Goal: Information Seeking & Learning: Find specific fact

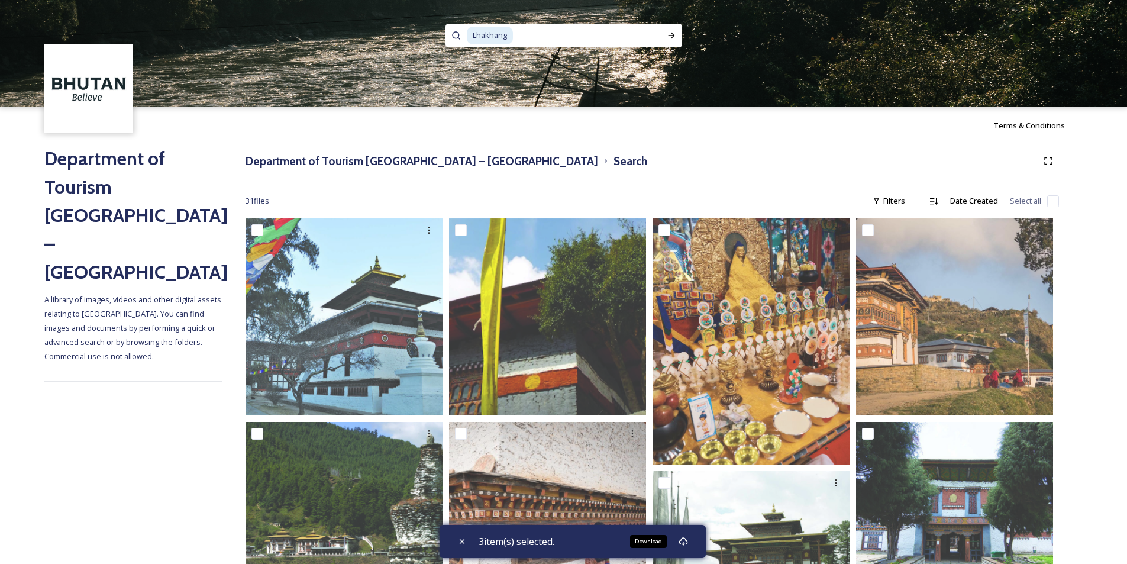
click at [530, 35] on input at bounding box center [583, 35] width 138 height 26
type input "L"
paste input "Kunzangdra"
type input "Kunzangdra"
click at [666, 35] on div "Run Search" at bounding box center [671, 35] width 21 height 21
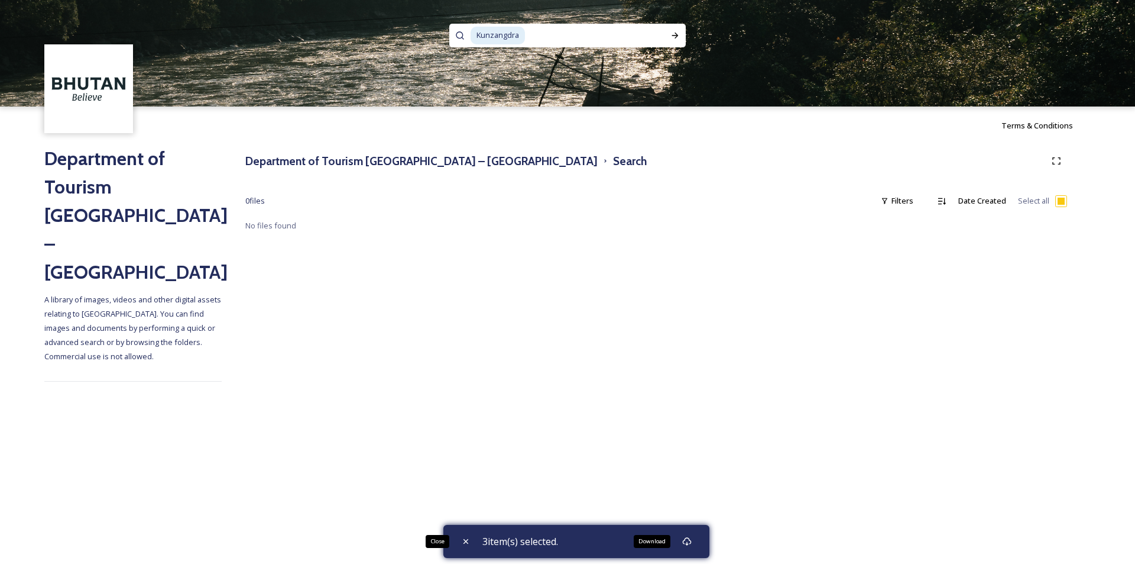
click at [468, 539] on icon at bounding box center [465, 540] width 9 height 9
checkbox input "false"
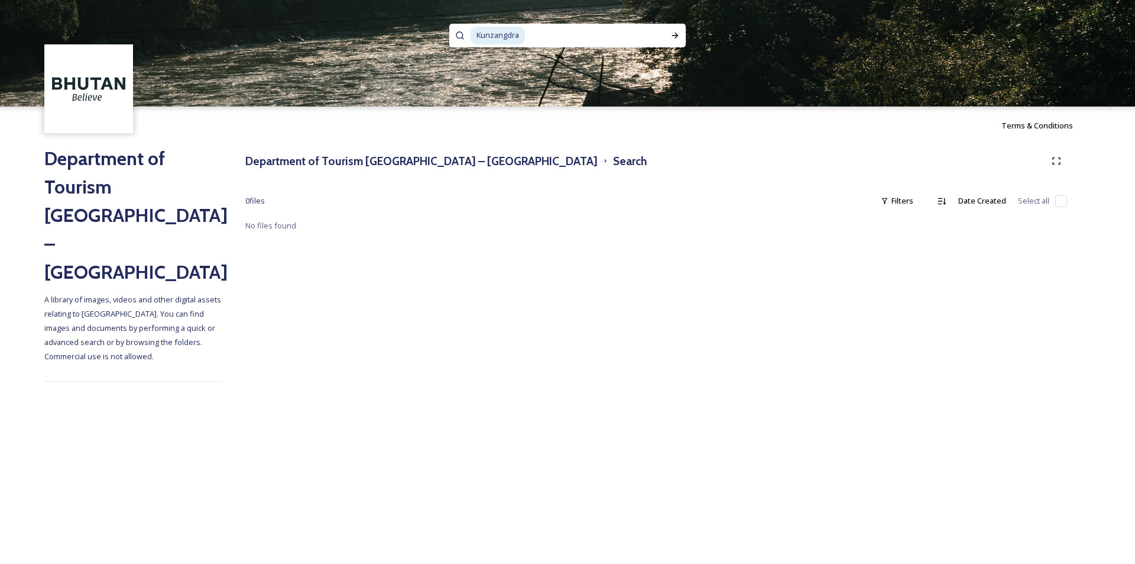
click at [542, 36] on input at bounding box center [593, 35] width 134 height 26
type input "Kunzangdrak"
click at [675, 35] on icon at bounding box center [675, 36] width 7 height 6
click at [568, 40] on input at bounding box center [596, 35] width 132 height 26
type input "[PERSON_NAME]"
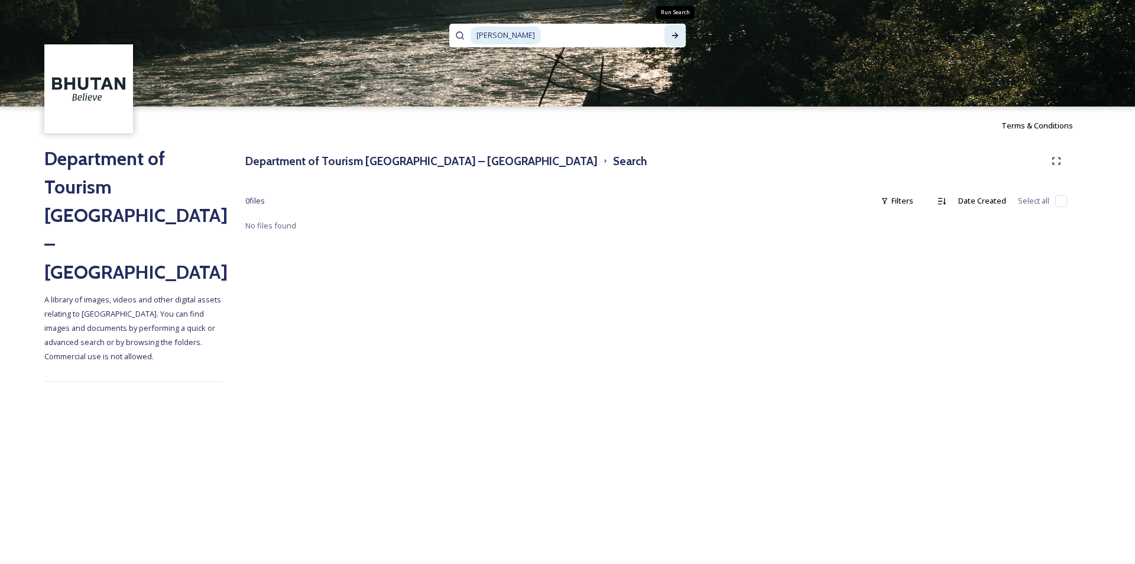
click at [672, 30] on div "Run Search" at bounding box center [675, 35] width 21 height 21
click at [542, 40] on input at bounding box center [603, 35] width 122 height 26
type input "K"
paste input "Lungchutse"
type input "Lungchutse"
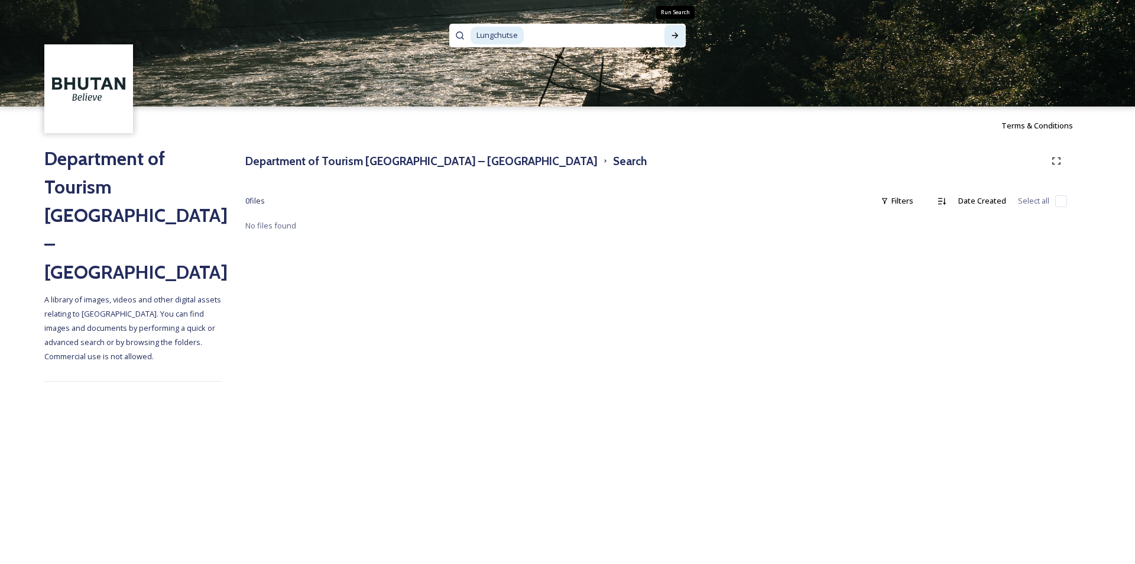
click at [676, 38] on icon at bounding box center [675, 35] width 9 height 9
click at [548, 34] on input at bounding box center [592, 35] width 135 height 26
type input "L"
type input "[PERSON_NAME]"
drag, startPoint x: 673, startPoint y: 33, endPoint x: 675, endPoint y: 43, distance: 10.9
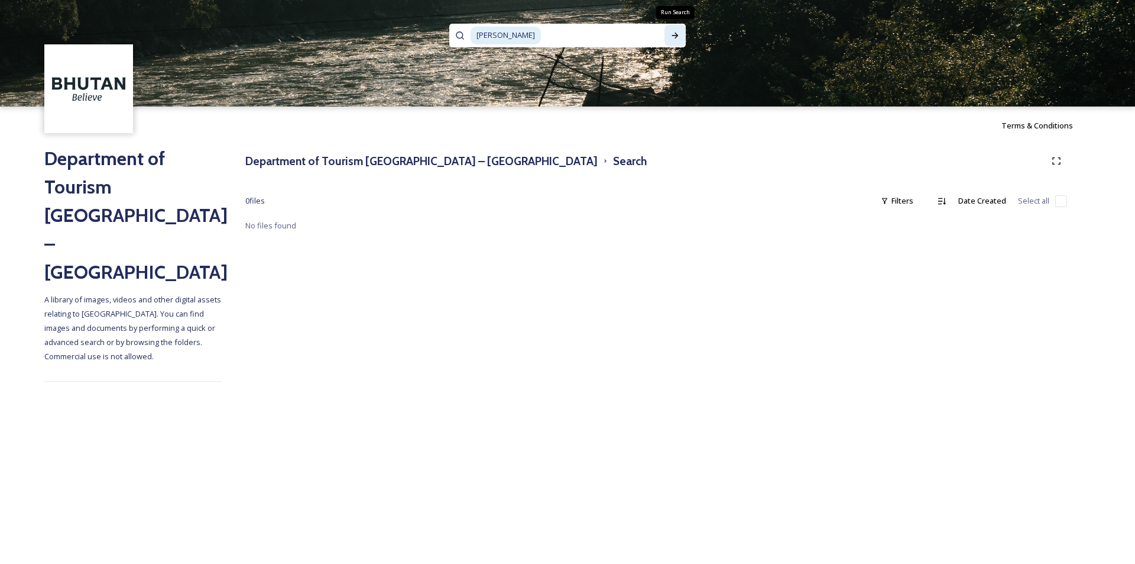
click at [673, 33] on icon at bounding box center [675, 35] width 9 height 9
click at [542, 34] on input at bounding box center [603, 35] width 122 height 26
type input "b"
type input "zuri"
drag, startPoint x: 669, startPoint y: 34, endPoint x: 681, endPoint y: 34, distance: 11.2
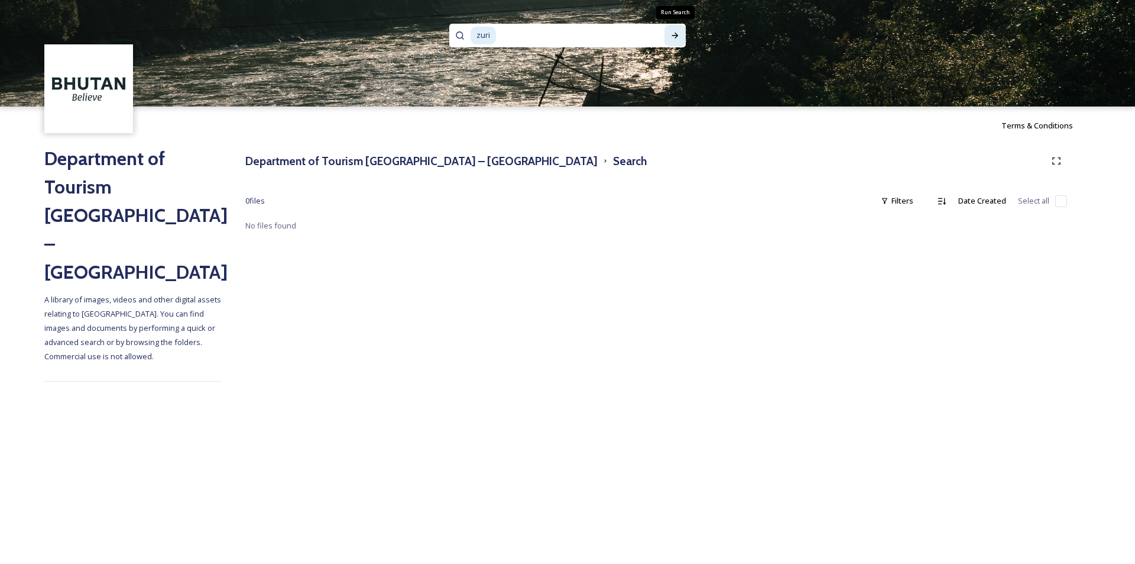
click at [670, 34] on div "Run Search" at bounding box center [675, 35] width 21 height 21
click at [529, 38] on input at bounding box center [571, 35] width 149 height 26
type input "zuri dzong"
click at [672, 40] on icon at bounding box center [675, 35] width 9 height 9
click at [483, 41] on span "zuri dzong" at bounding box center [496, 35] width 50 height 17
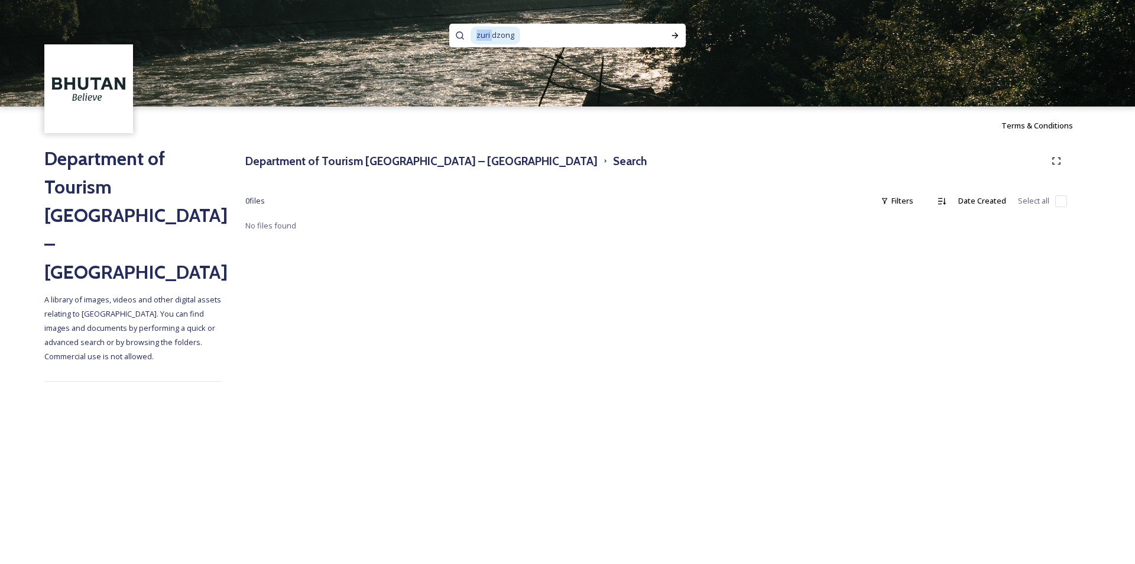
click at [483, 41] on span "zuri dzong" at bounding box center [496, 35] width 50 height 17
click at [674, 38] on icon at bounding box center [675, 35] width 9 height 9
click at [540, 35] on input at bounding box center [585, 35] width 140 height 26
type input "t"
click at [386, 158] on h3 "Department of Tourism [GEOGRAPHIC_DATA] – [GEOGRAPHIC_DATA]" at bounding box center [421, 161] width 352 height 17
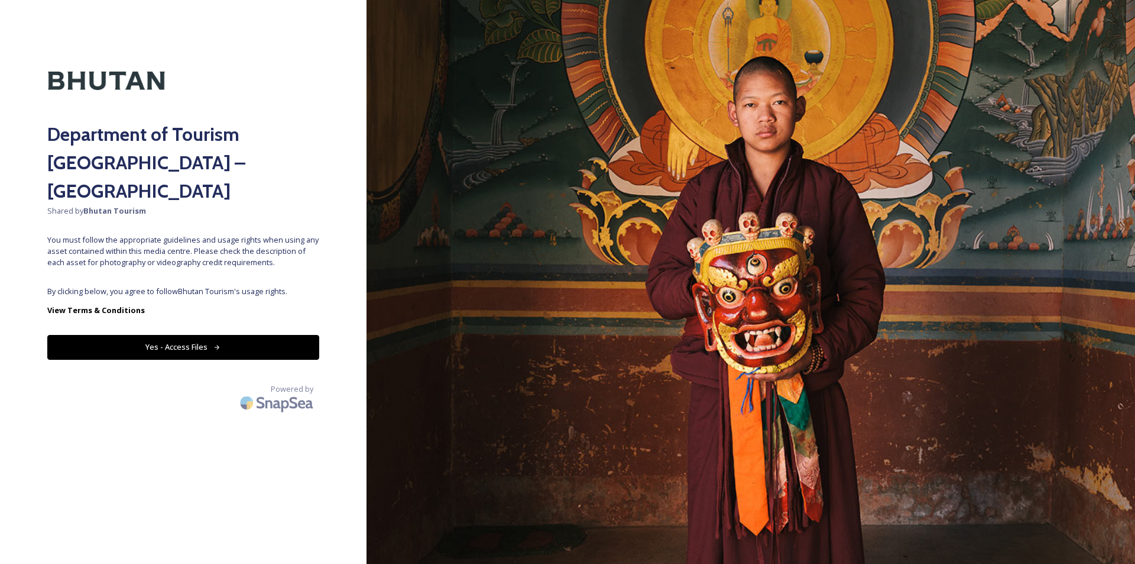
click at [193, 335] on button "Yes - Access Files" at bounding box center [183, 347] width 272 height 24
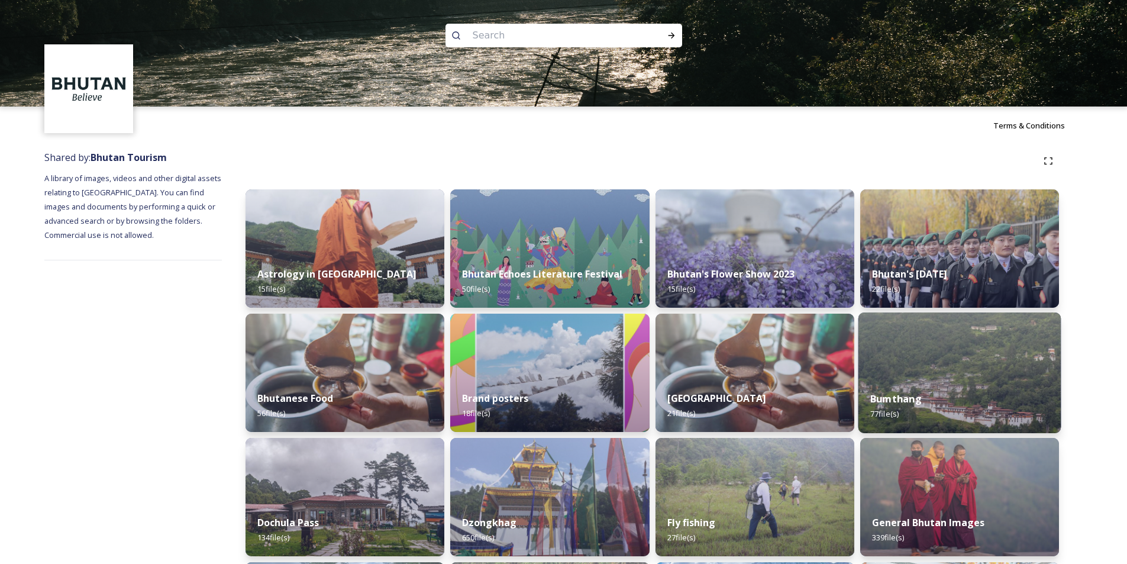
click at [981, 378] on img at bounding box center [959, 372] width 203 height 121
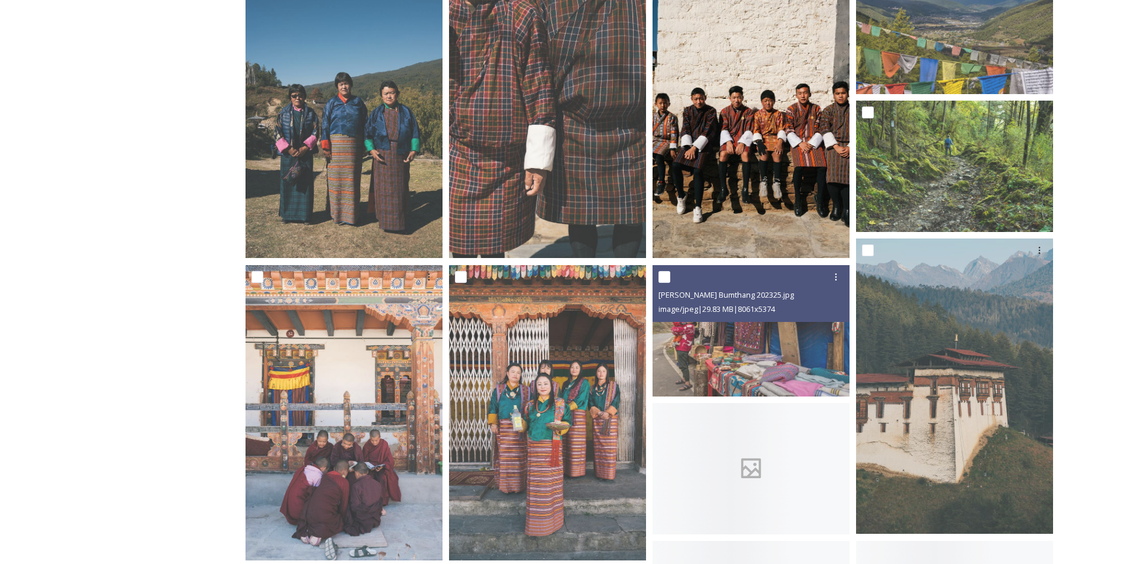
scroll to position [296, 0]
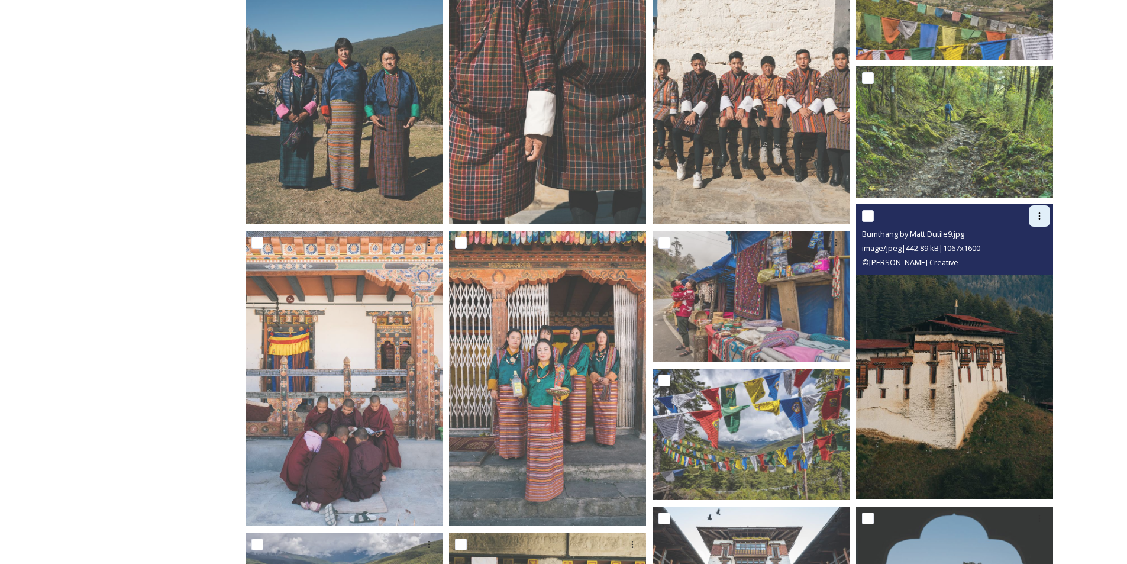
click at [1038, 215] on icon at bounding box center [1038, 215] width 9 height 9
click at [1032, 244] on span "View File" at bounding box center [1022, 241] width 31 height 11
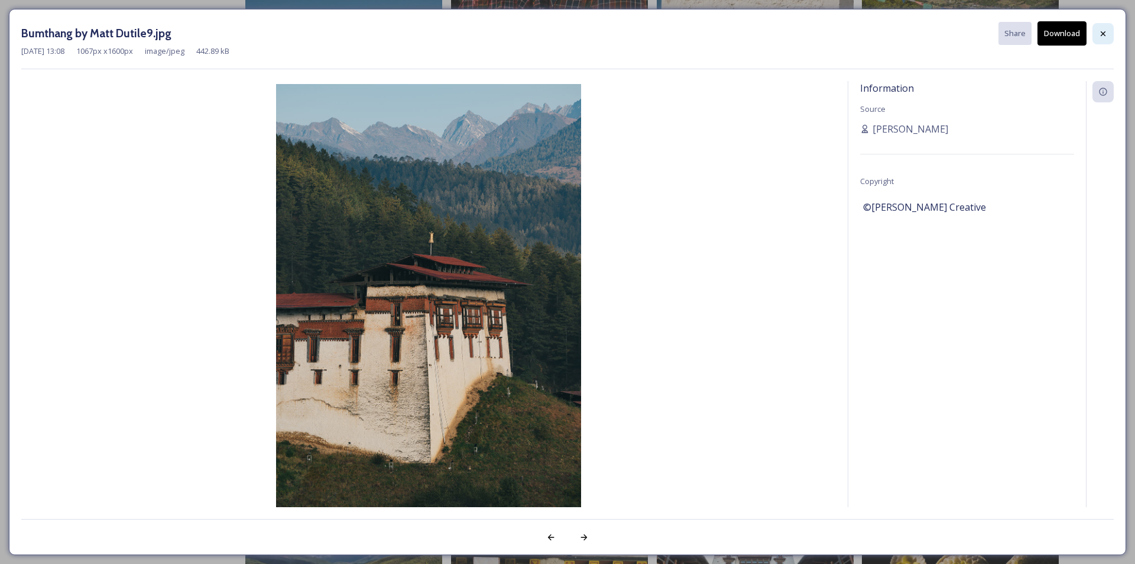
click at [1102, 29] on icon at bounding box center [1103, 33] width 9 height 9
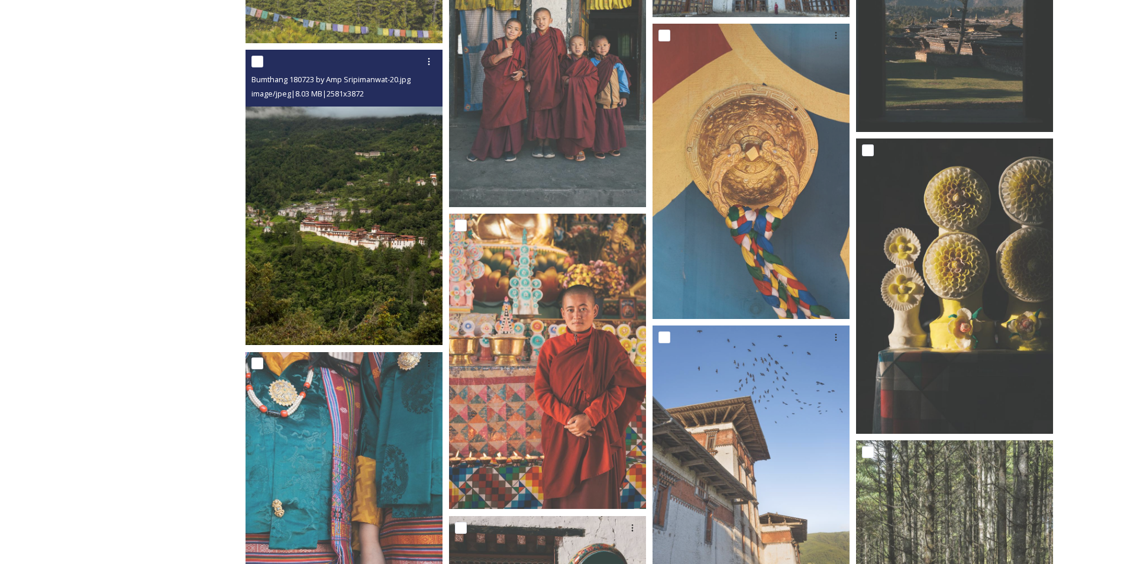
scroll to position [887, 0]
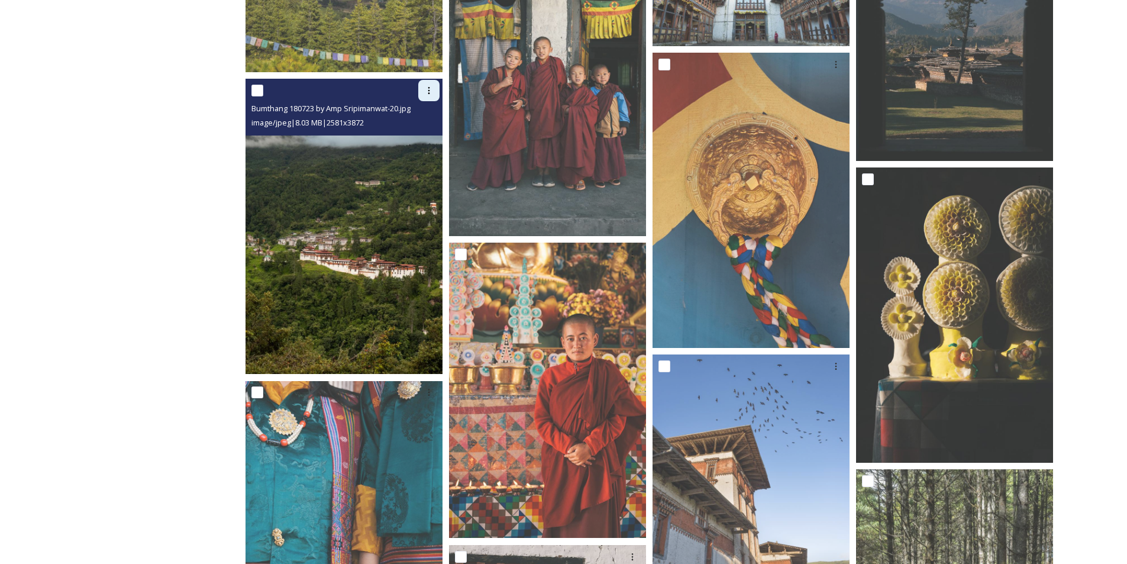
click at [432, 88] on icon at bounding box center [428, 90] width 9 height 9
click at [422, 112] on span "View File" at bounding box center [412, 116] width 31 height 11
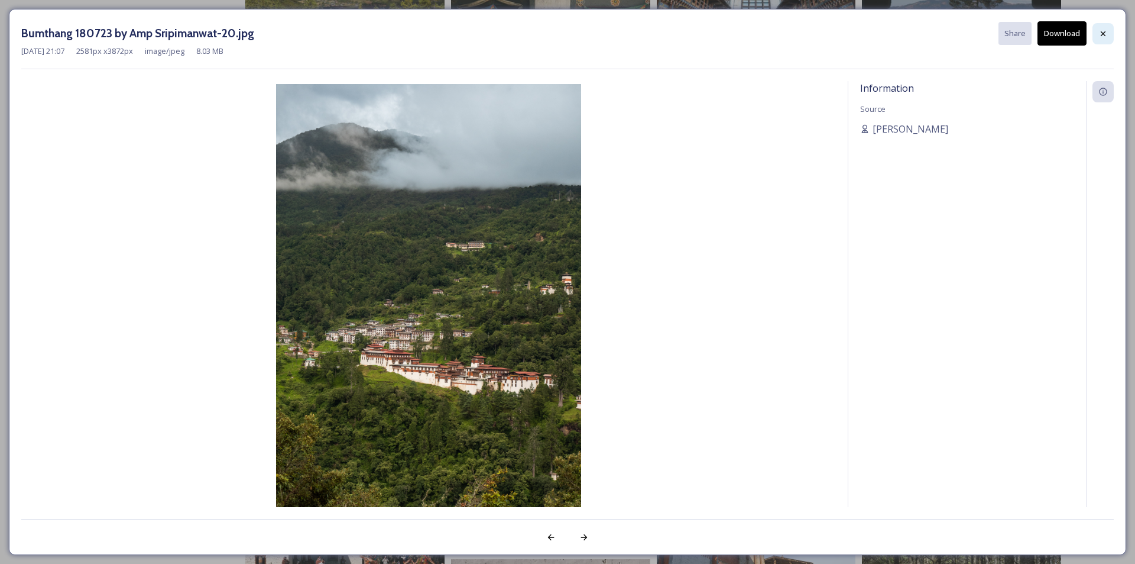
click at [1105, 33] on icon at bounding box center [1103, 33] width 9 height 9
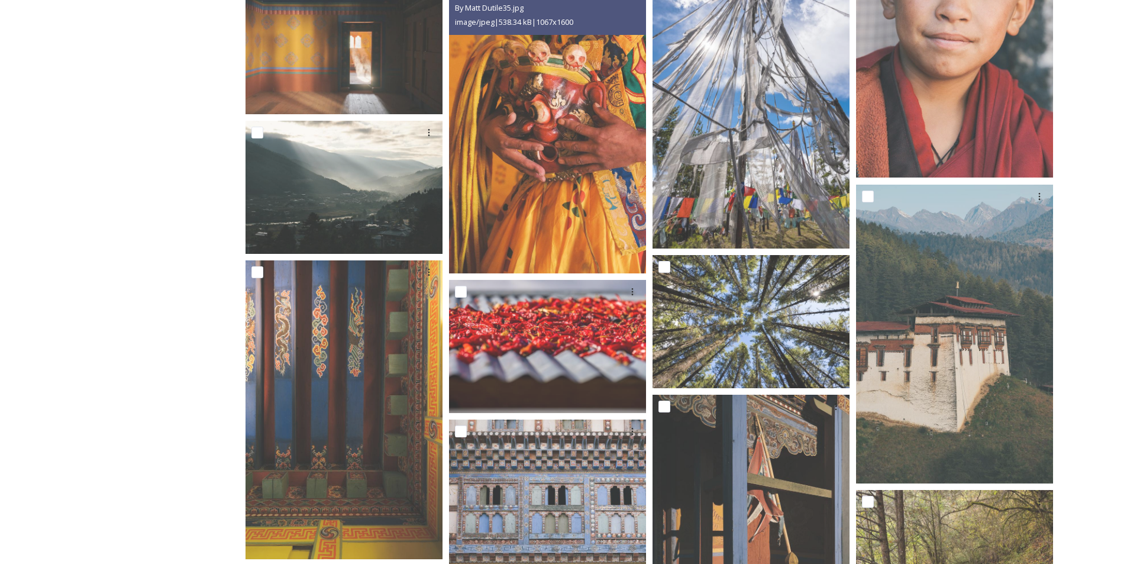
scroll to position [2070, 0]
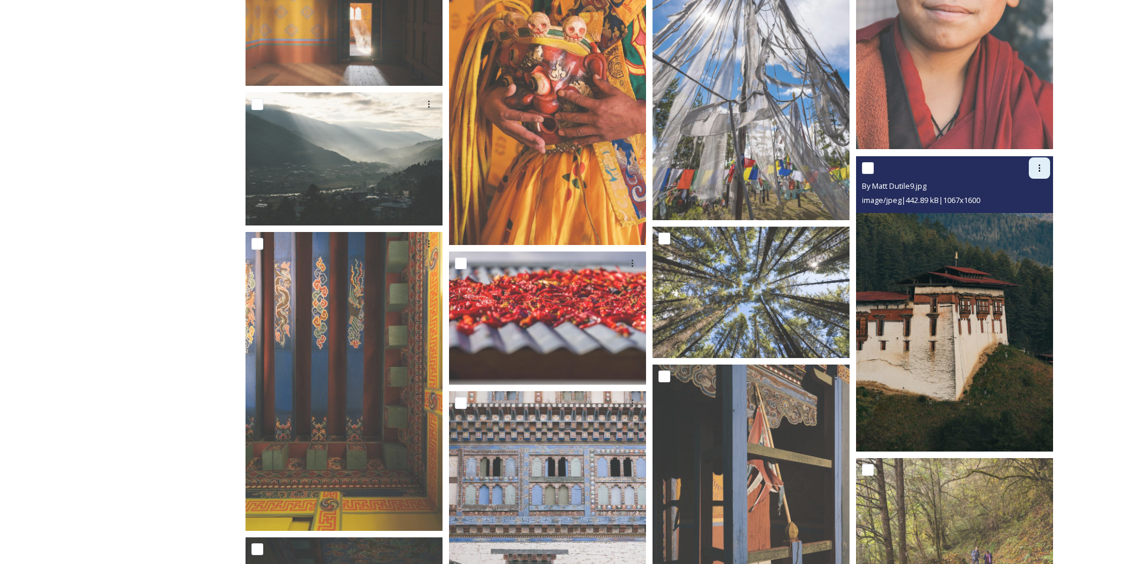
click at [1034, 170] on div at bounding box center [1038, 167] width 21 height 21
click at [1019, 196] on span "View File" at bounding box center [1022, 193] width 31 height 11
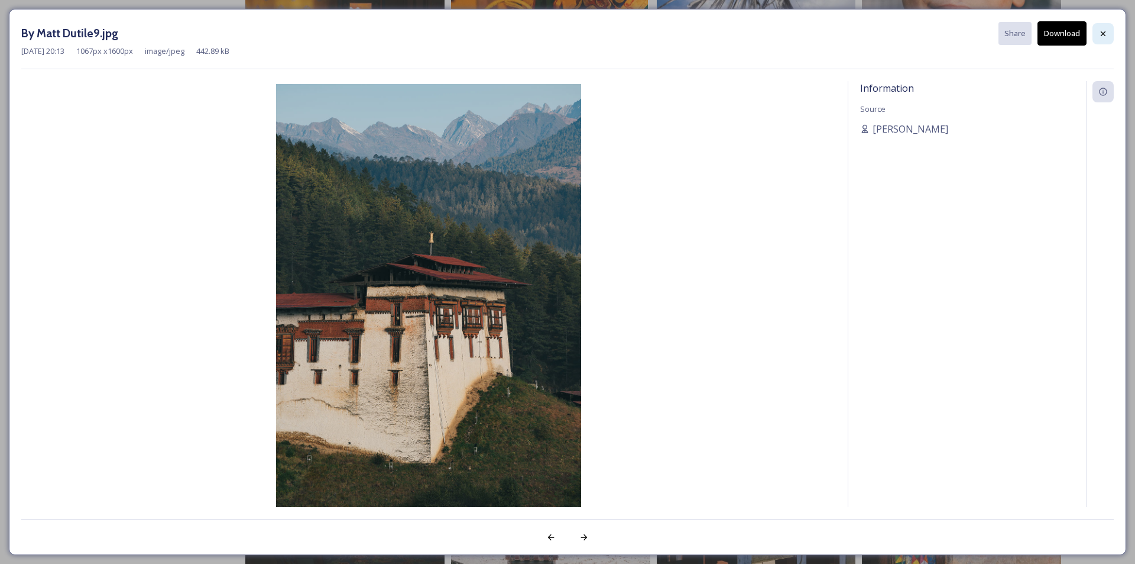
click at [1105, 33] on icon at bounding box center [1103, 33] width 9 height 9
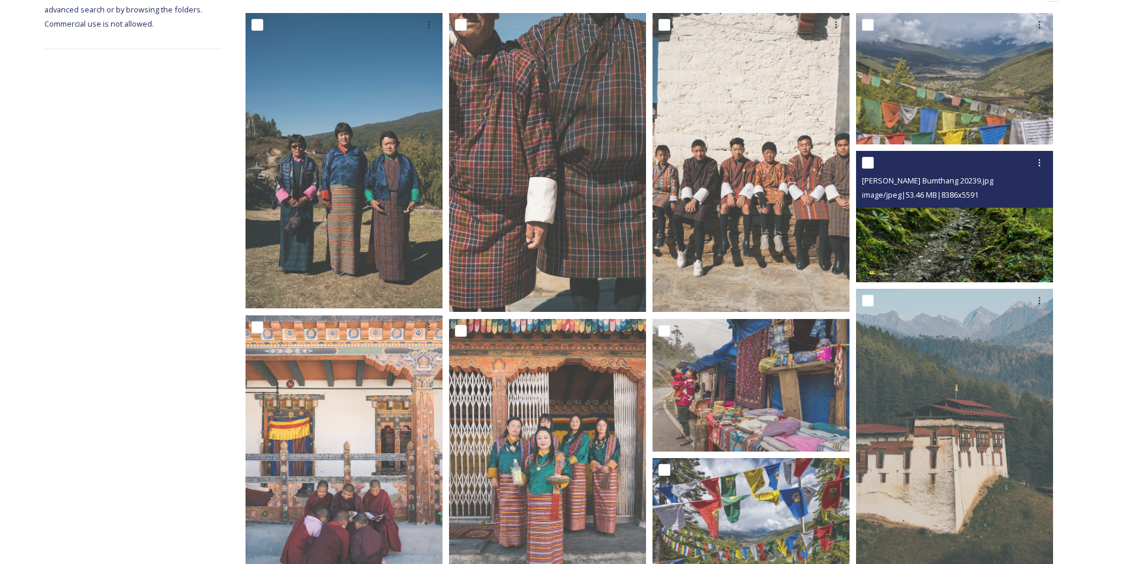
scroll to position [394, 0]
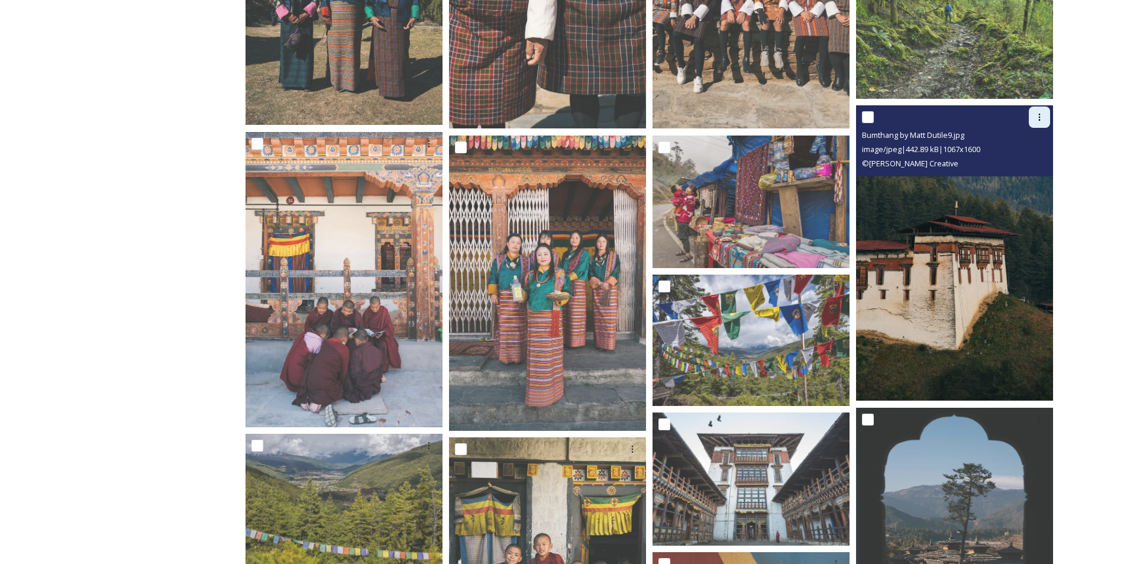
click at [1037, 119] on icon at bounding box center [1038, 116] width 9 height 9
click at [1035, 143] on span "View File" at bounding box center [1022, 142] width 31 height 11
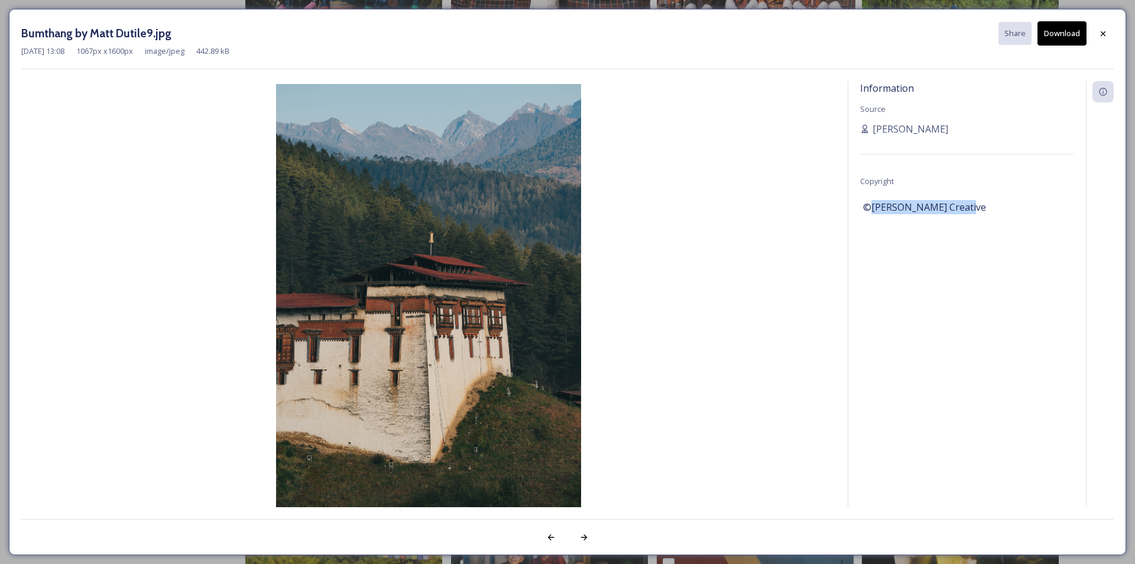
drag, startPoint x: 963, startPoint y: 208, endPoint x: 869, endPoint y: 205, distance: 94.1
click at [869, 205] on div "©[PERSON_NAME] Creative" at bounding box center [967, 207] width 208 height 20
copy span "[PERSON_NAME] Creative"
click at [1105, 35] on icon at bounding box center [1103, 33] width 5 height 5
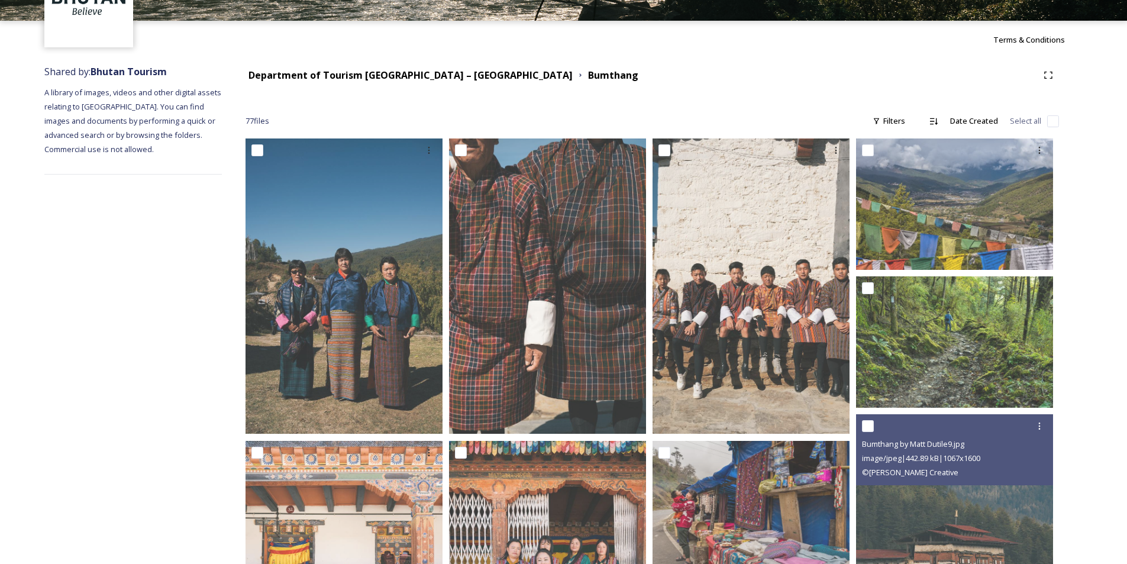
scroll to position [0, 0]
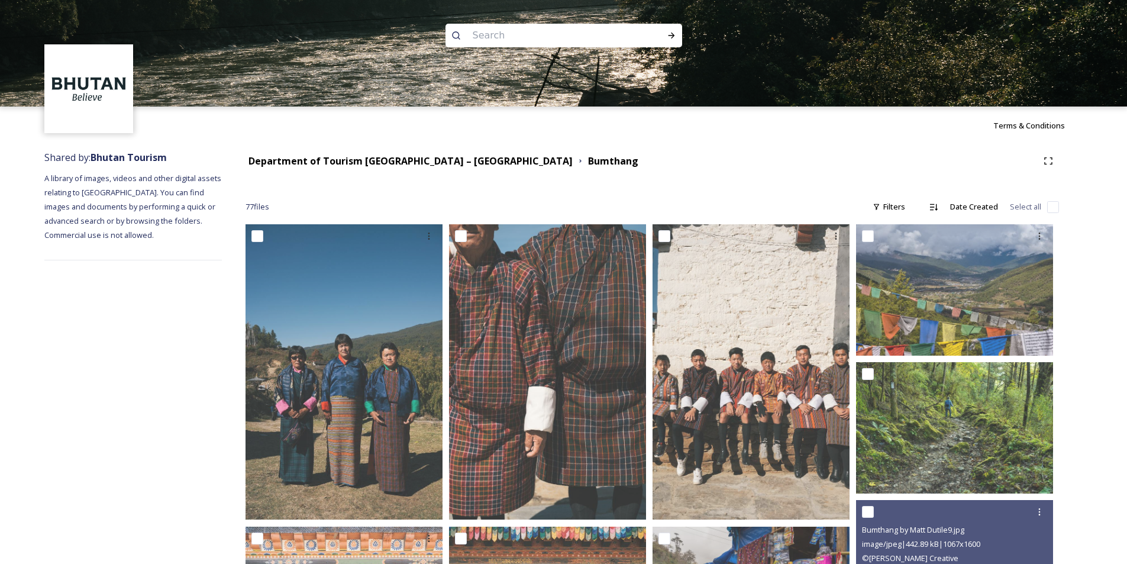
click at [536, 39] on input at bounding box center [548, 35] width 162 height 26
type input "t"
type input "kunzangdra"
click at [665, 34] on div "Run Search" at bounding box center [671, 35] width 21 height 21
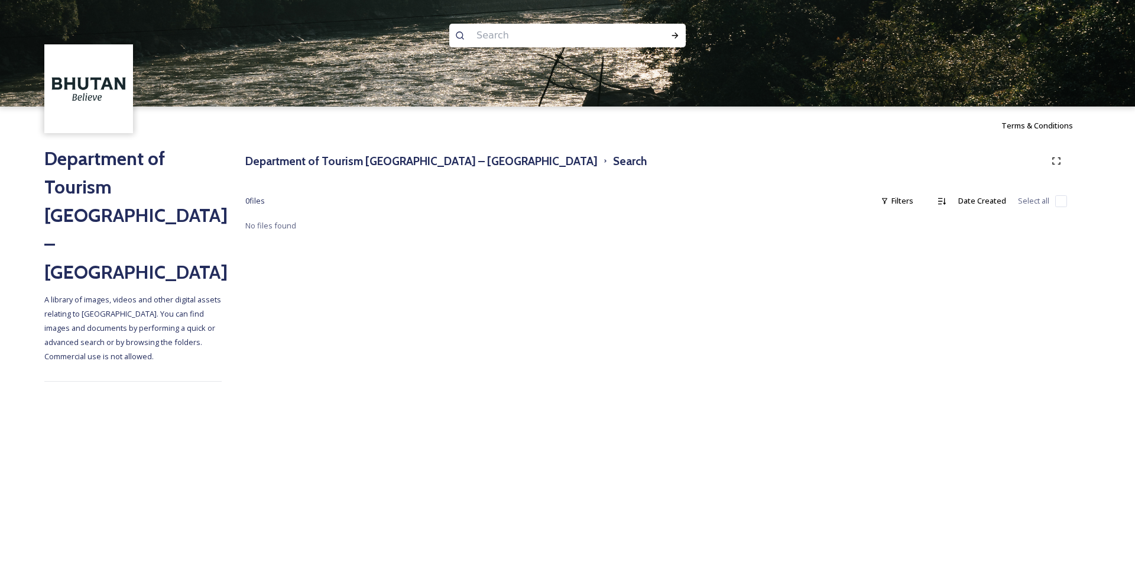
click at [523, 36] on input at bounding box center [552, 35] width 162 height 26
click at [367, 156] on h3 "Department of Tourism [GEOGRAPHIC_DATA] – [GEOGRAPHIC_DATA]" at bounding box center [421, 161] width 352 height 17
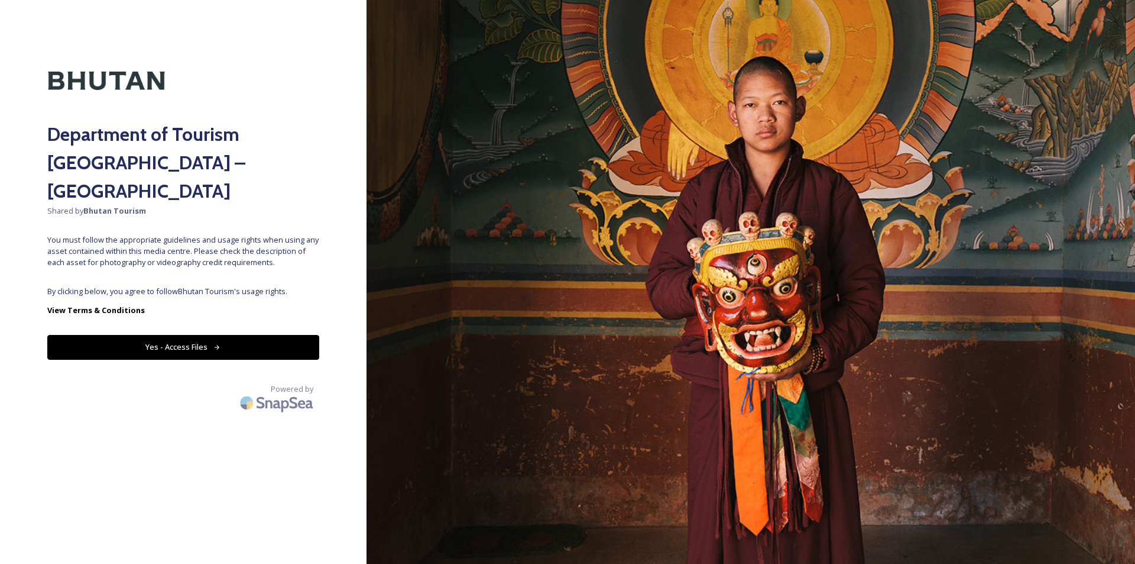
drag, startPoint x: 162, startPoint y: 322, endPoint x: 441, endPoint y: 260, distance: 285.5
click at [163, 335] on button "Yes - Access Files" at bounding box center [183, 347] width 272 height 24
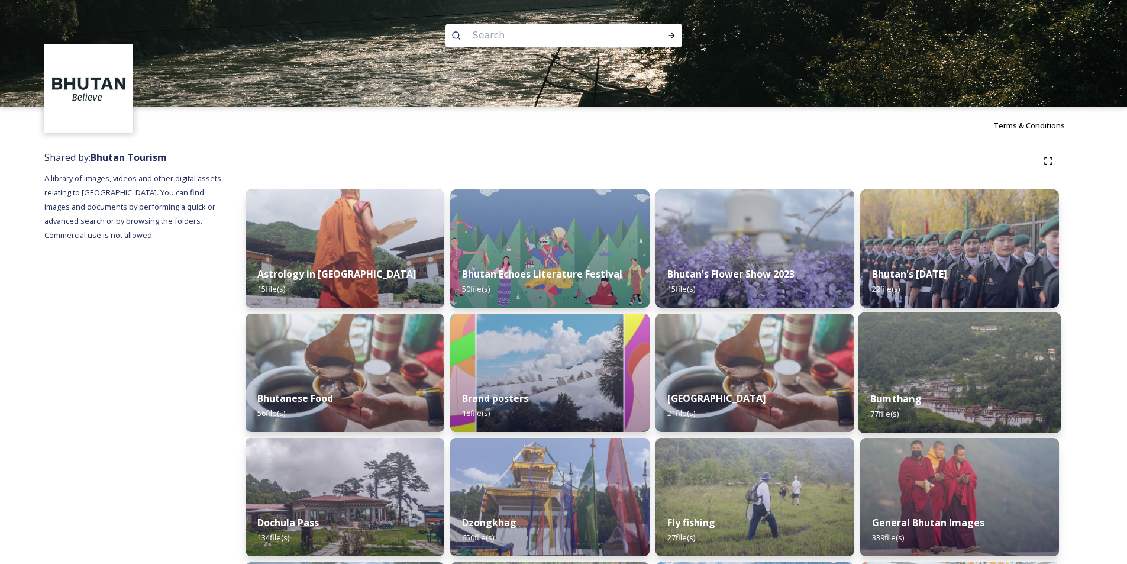
click at [930, 365] on img at bounding box center [959, 372] width 203 height 121
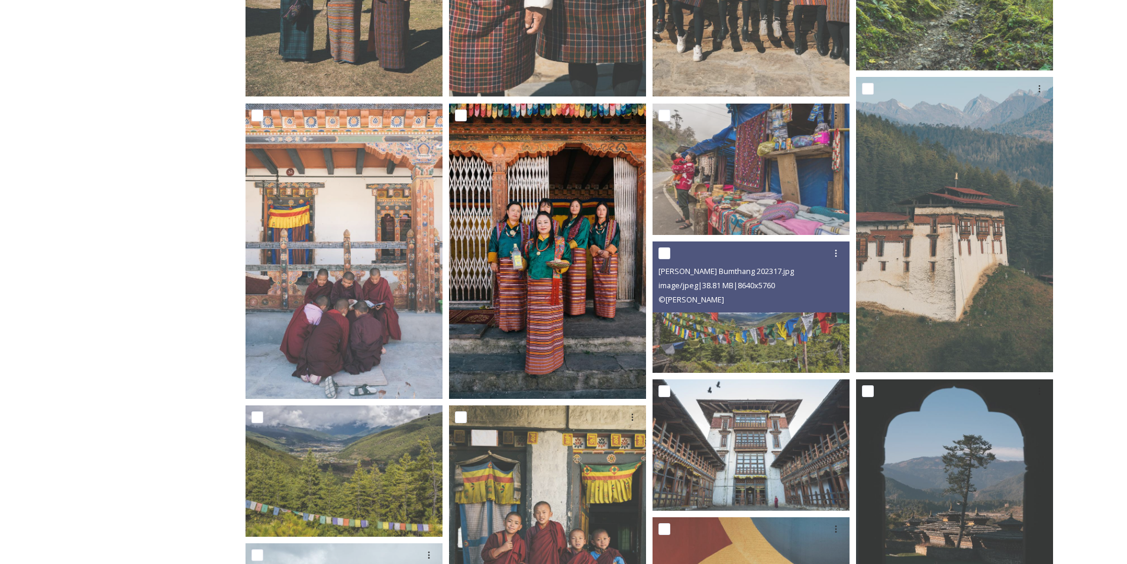
scroll to position [394, 0]
